Goal: Book appointment/travel/reservation

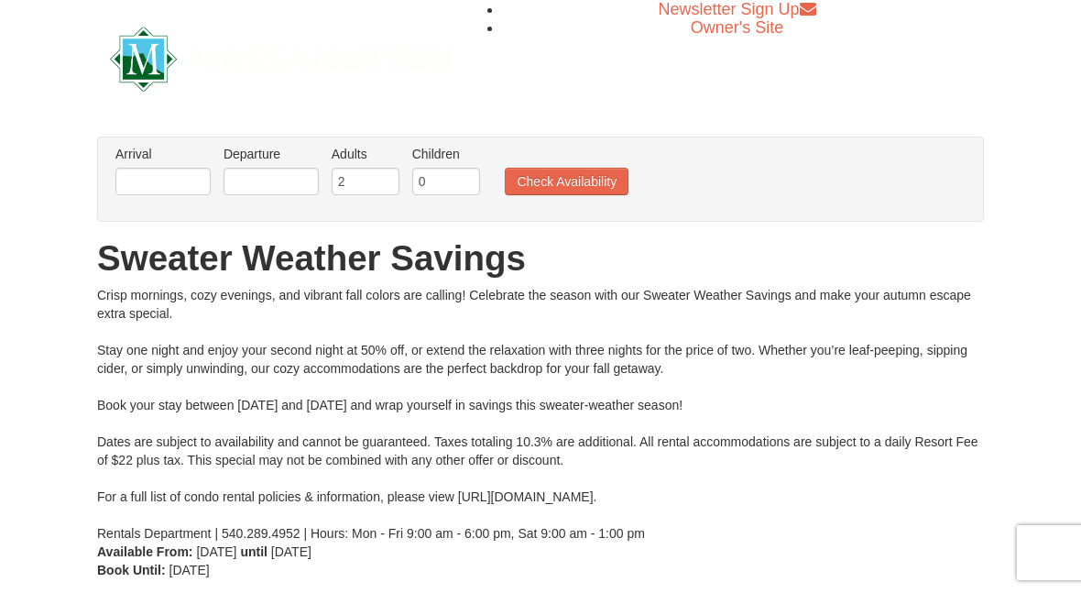
click at [596, 180] on button "Check Availability" at bounding box center [567, 181] width 124 height 27
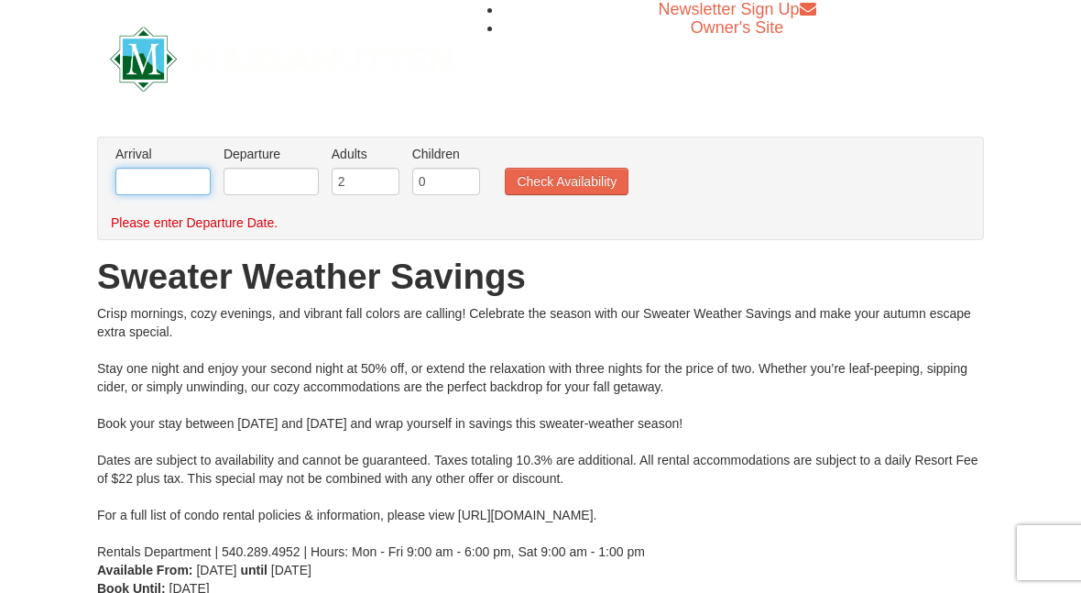
click at [179, 179] on input "text" at bounding box center [162, 181] width 95 height 27
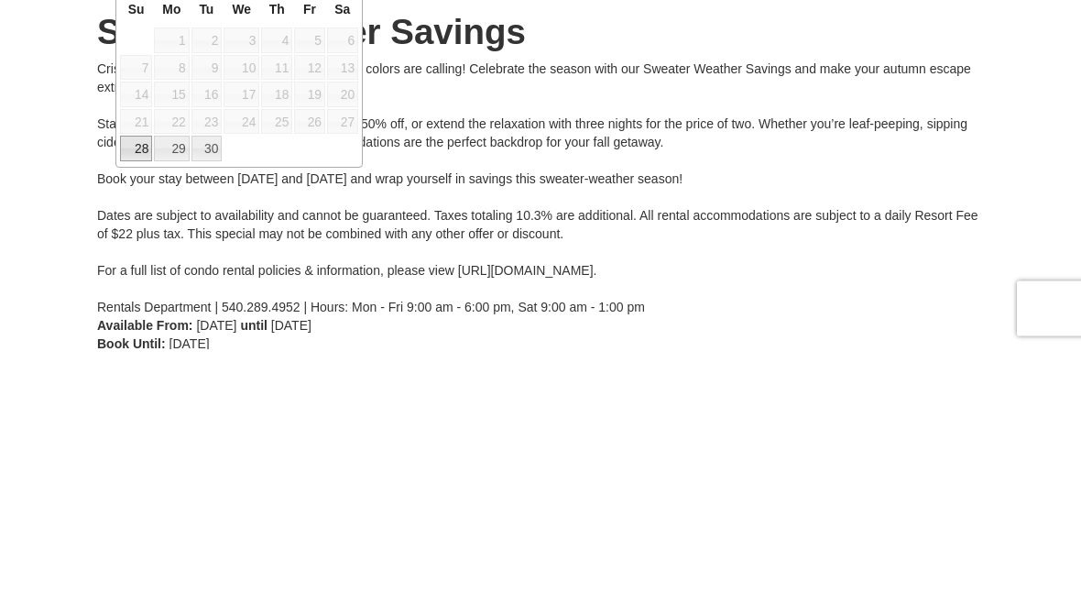
click at [181, 326] on span "15" at bounding box center [171, 339] width 35 height 26
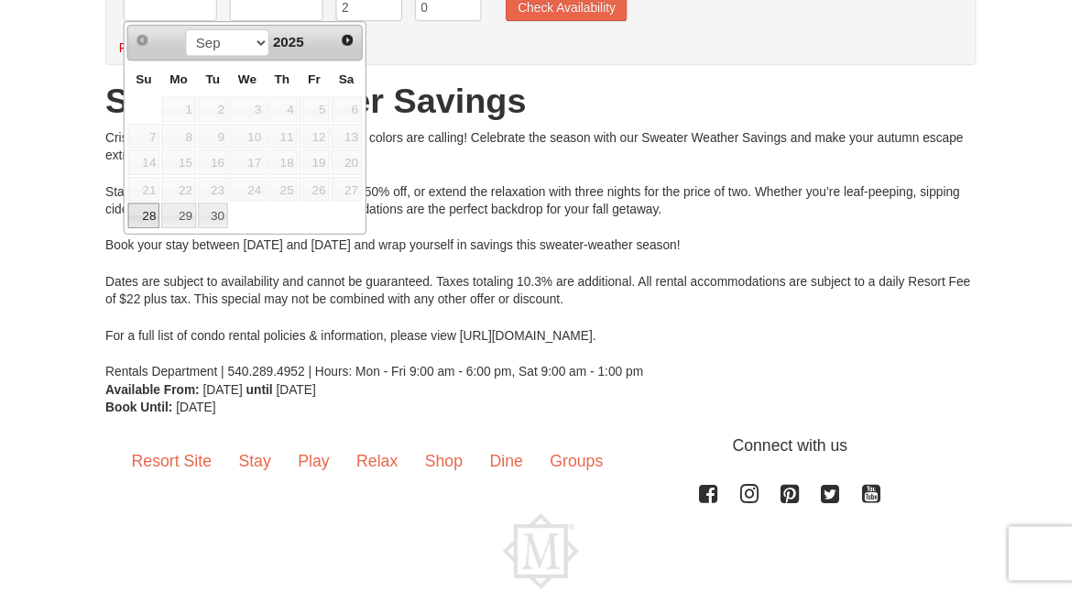
scroll to position [179, 0]
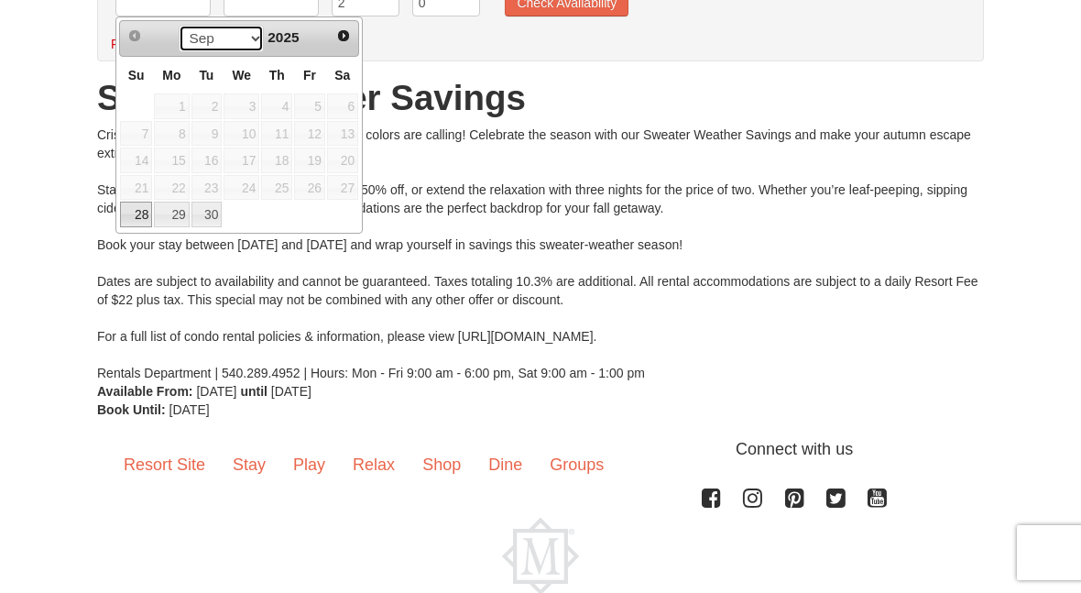
click at [185, 43] on select "Sep Oct" at bounding box center [221, 38] width 85 height 27
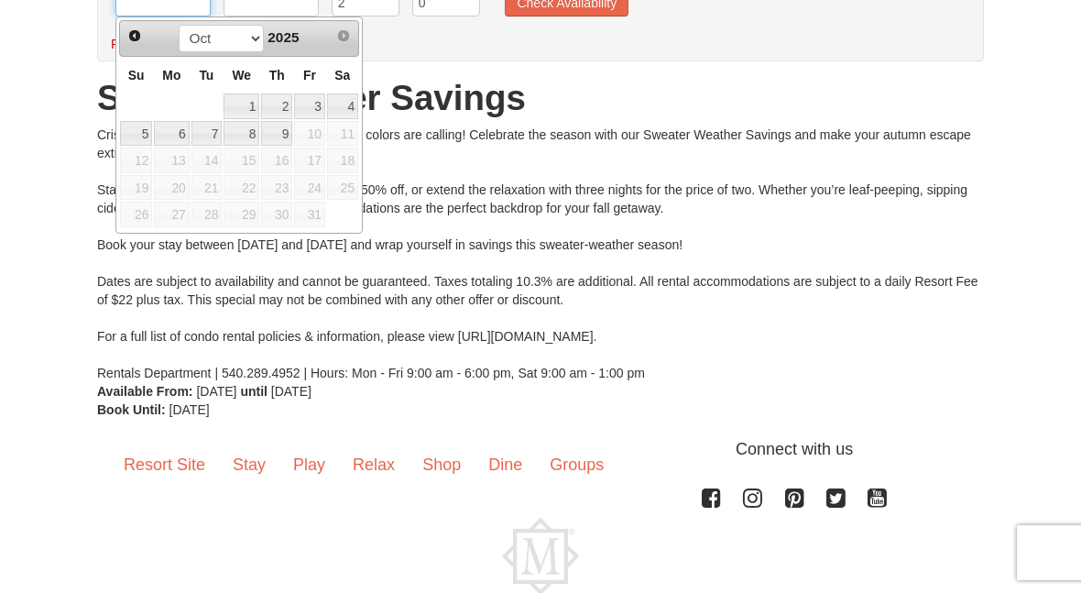
scroll to position [40, 0]
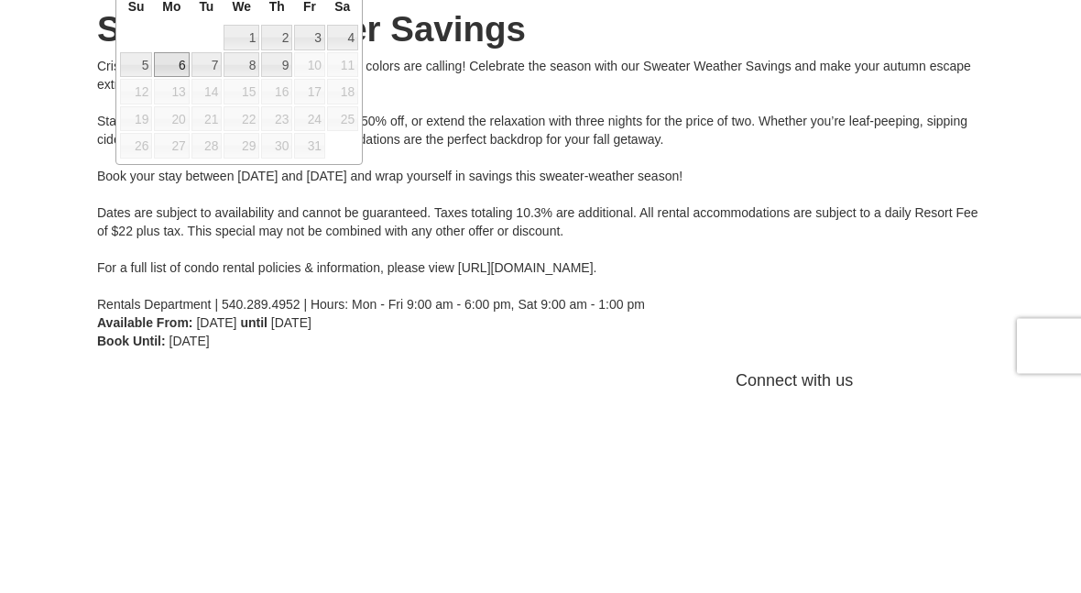
click at [169, 259] on link "6" at bounding box center [171, 272] width 35 height 26
type input "[DATE]"
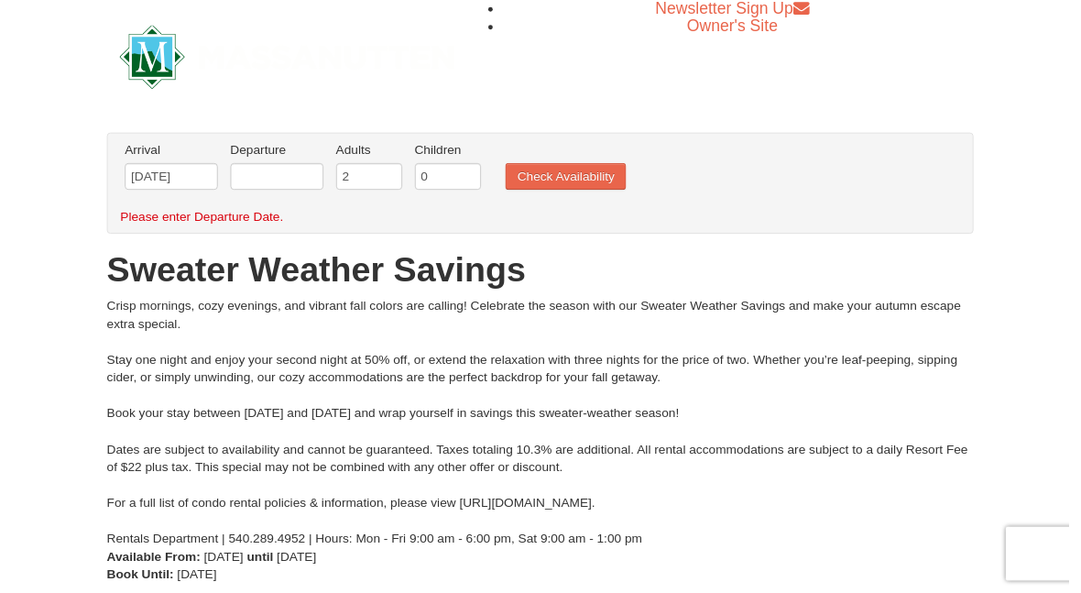
scroll to position [3, 0]
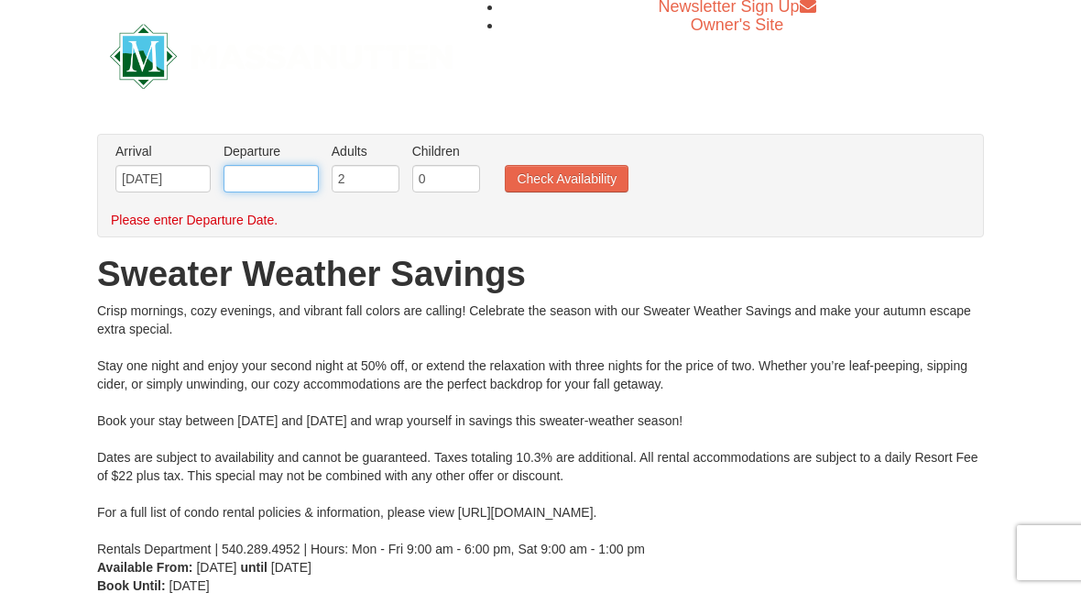
click at [267, 180] on input "text" at bounding box center [271, 178] width 95 height 27
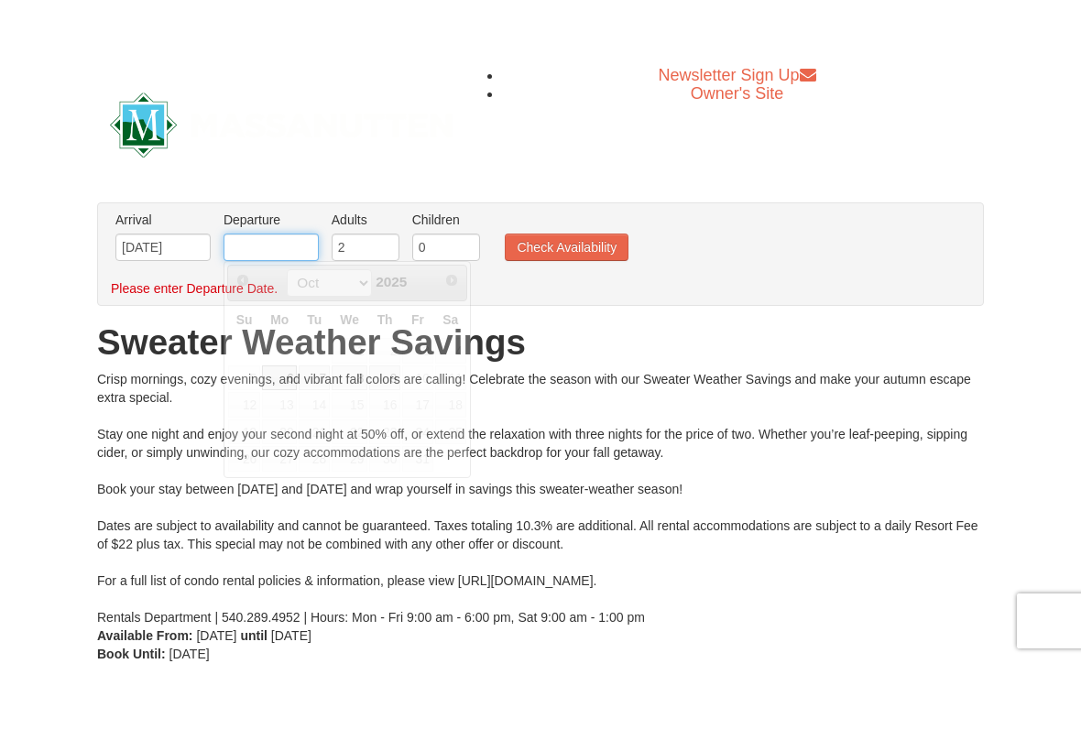
scroll to position [2, 0]
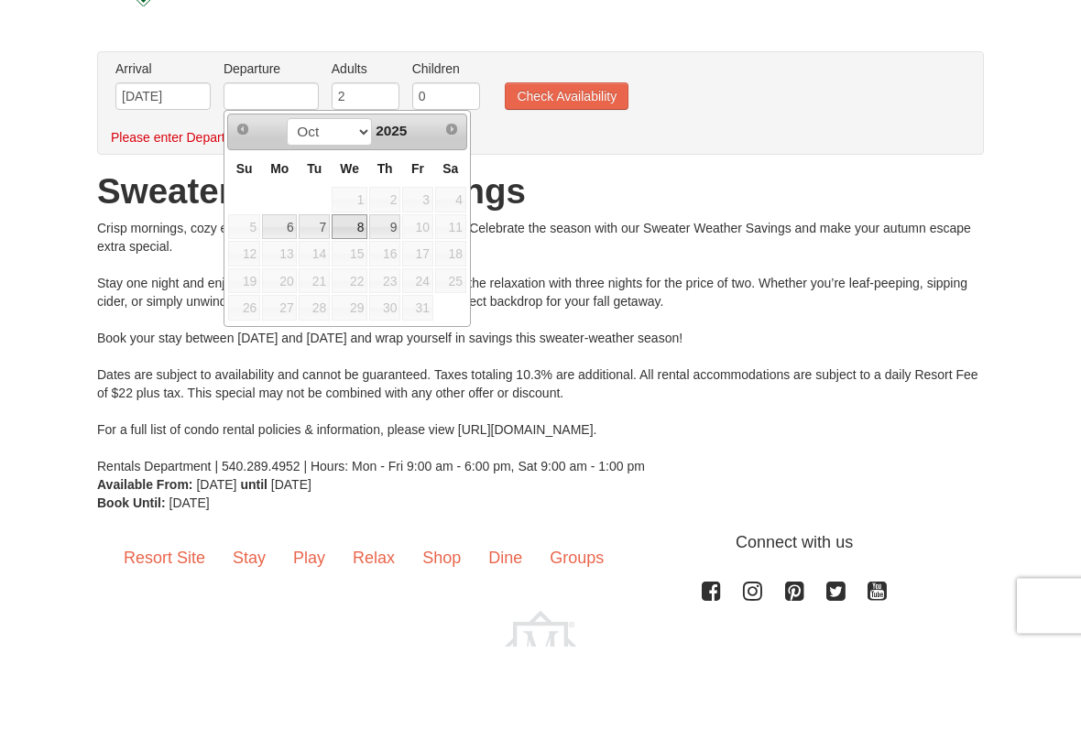
click at [364, 298] on link "8" at bounding box center [350, 311] width 36 height 26
type input "[DATE]"
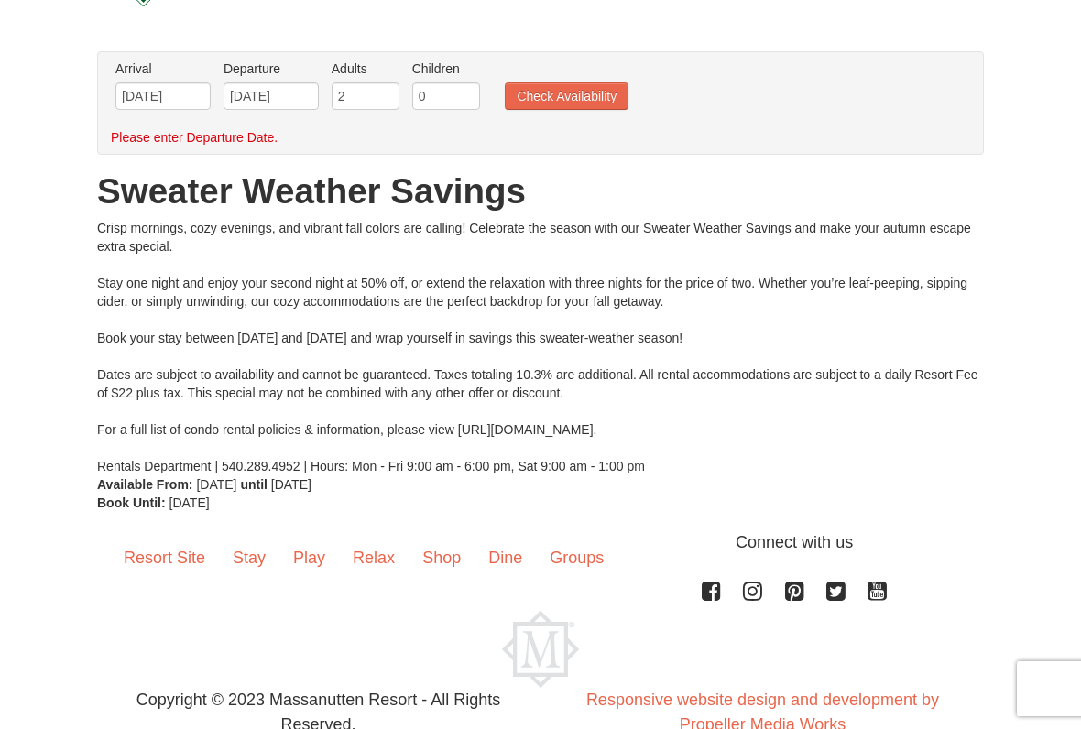
click at [573, 96] on button "Check Availability" at bounding box center [567, 95] width 124 height 27
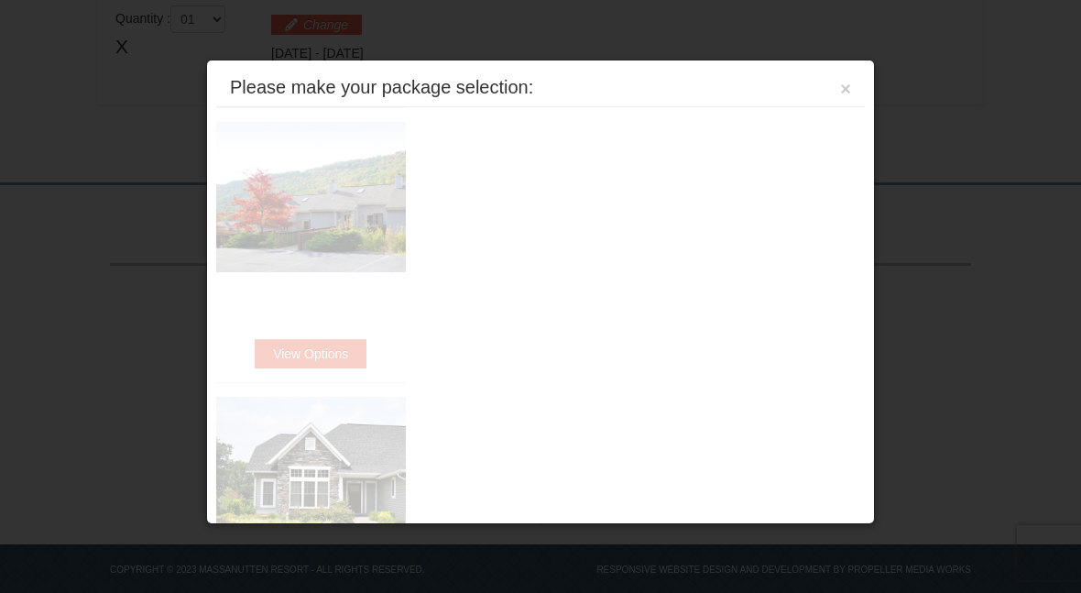
scroll to position [651, 0]
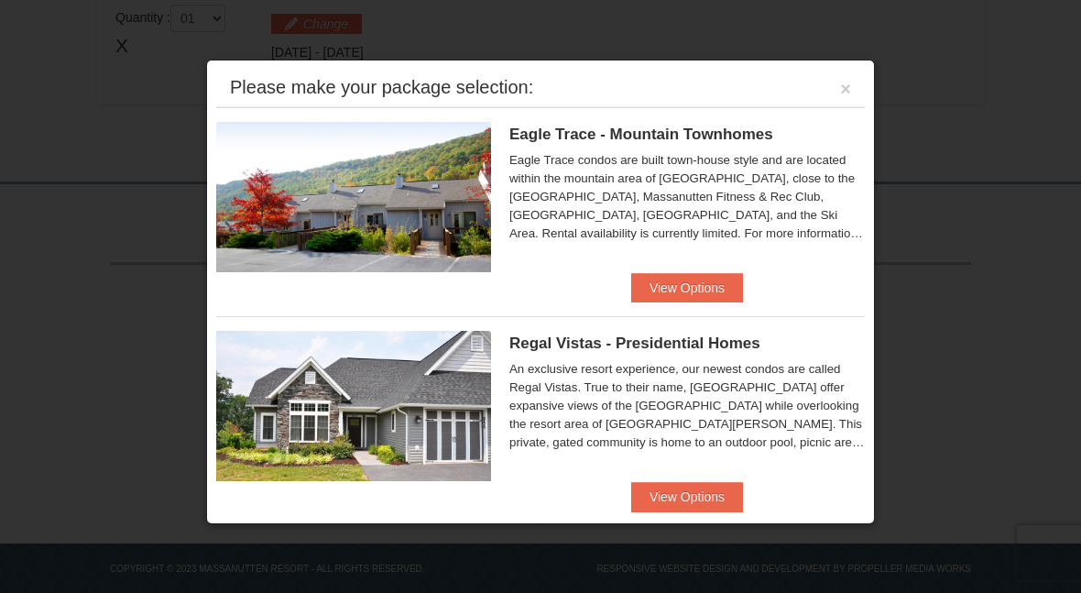
click at [689, 278] on button "View Options" at bounding box center [687, 287] width 112 height 29
